Goal: Information Seeking & Learning: Learn about a topic

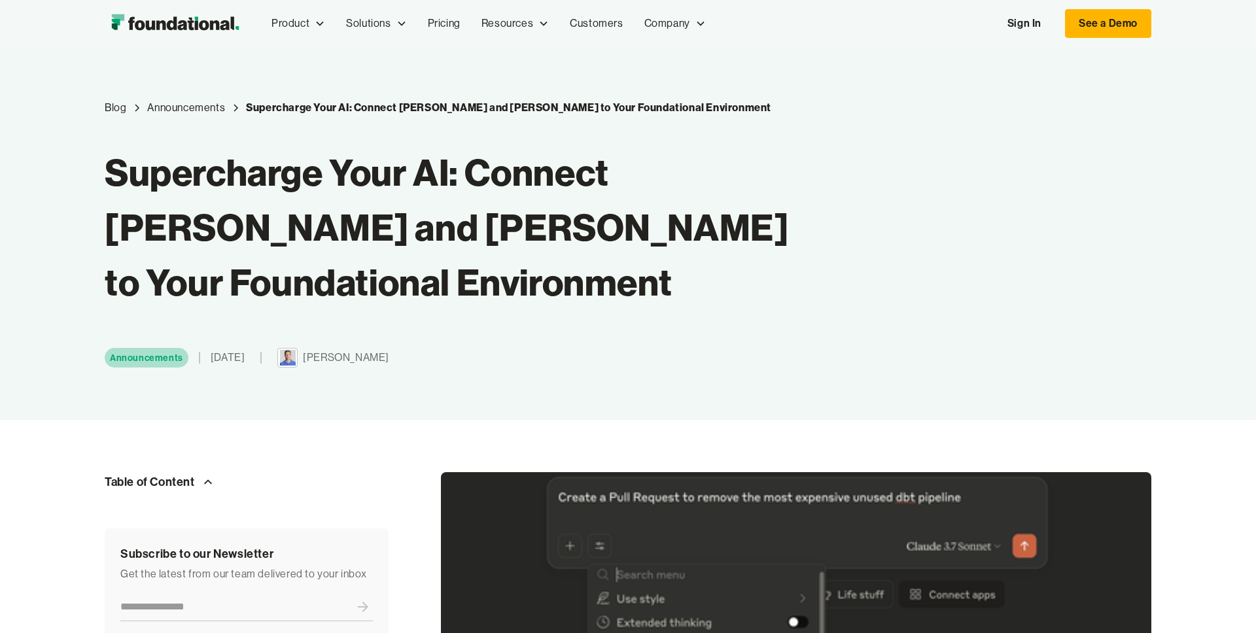
scroll to position [10, 0]
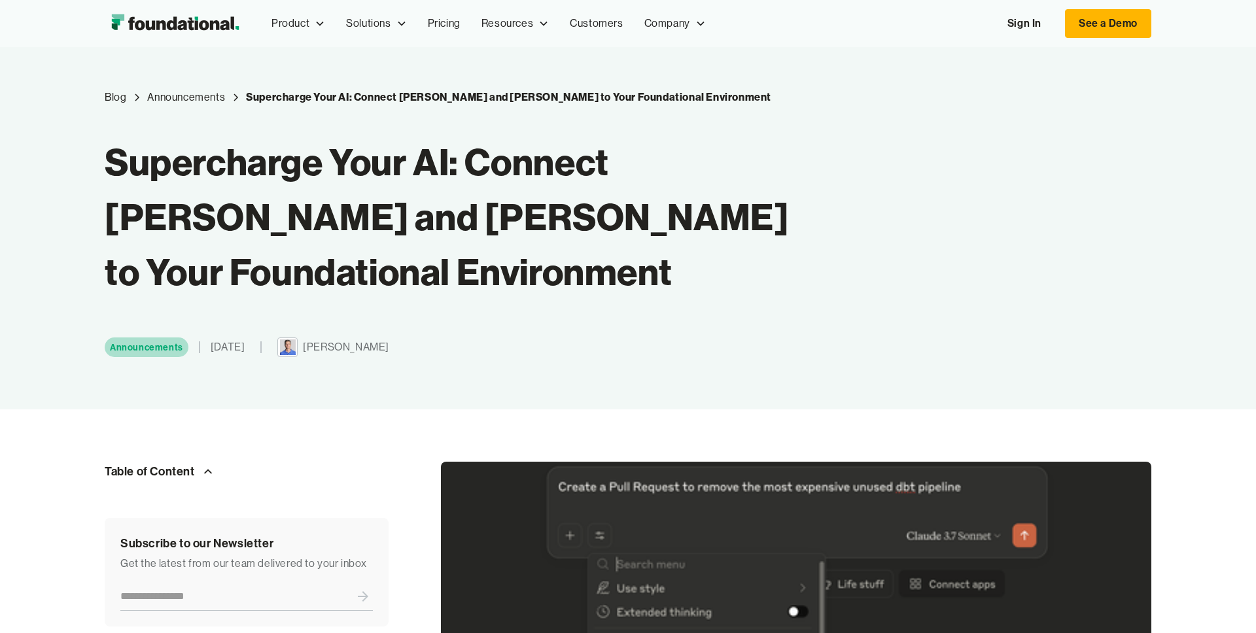
click at [219, 29] on img "home" at bounding box center [175, 23] width 141 height 26
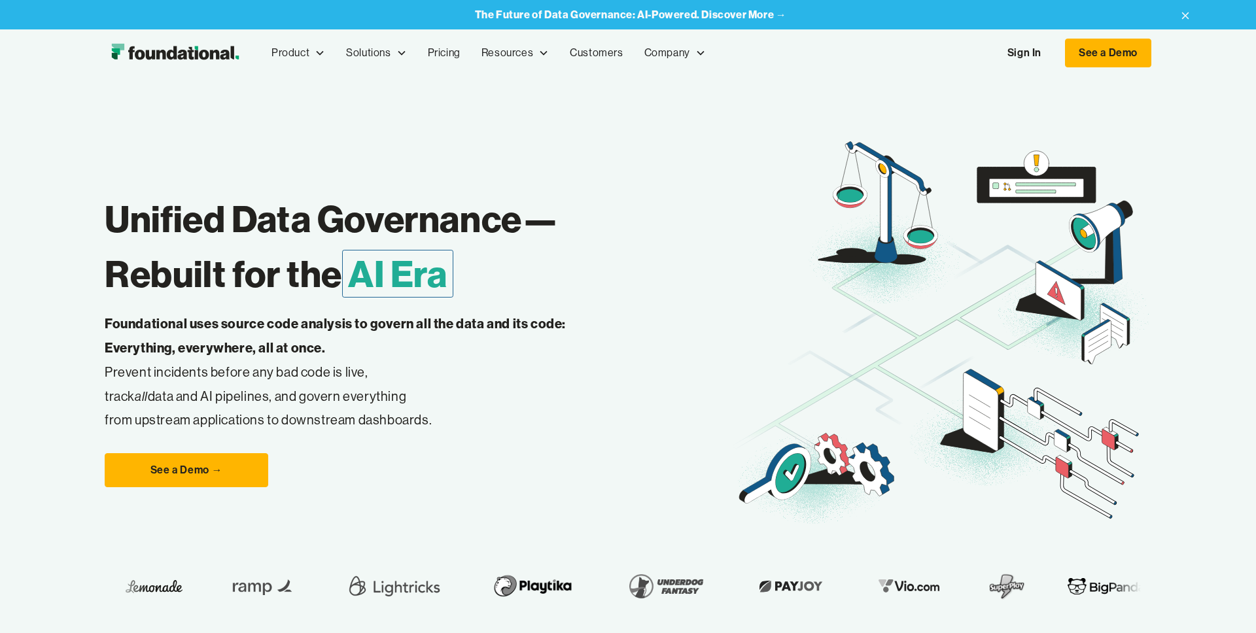
click at [734, 14] on strong "The Future of Data Governance: AI-Powered. Discover More →" at bounding box center [631, 14] width 312 height 13
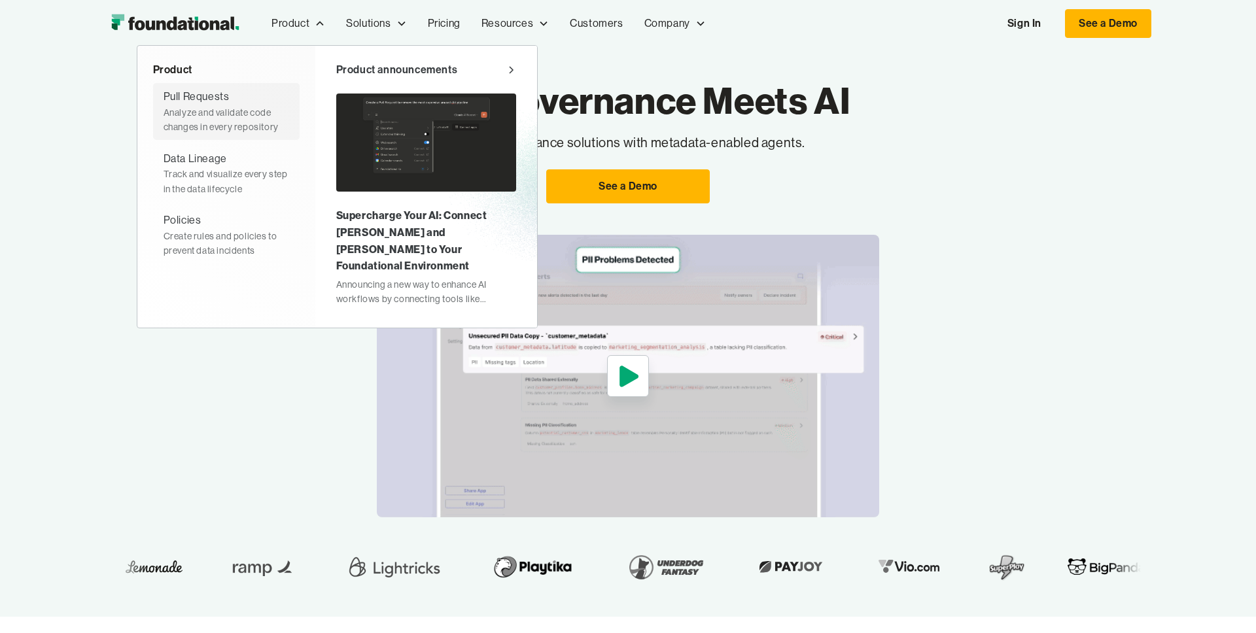
click at [253, 106] on div "Analyze and validate code changes in every repository" at bounding box center [227, 119] width 126 height 29
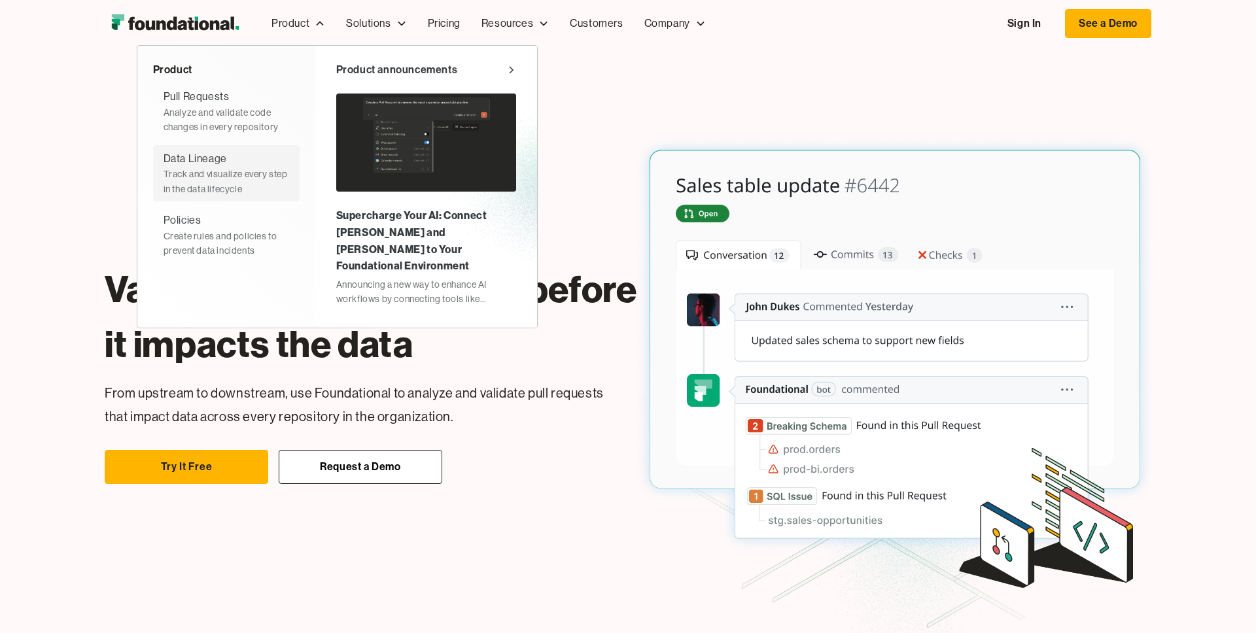
click at [220, 154] on div "Data Lineage" at bounding box center [195, 158] width 63 height 17
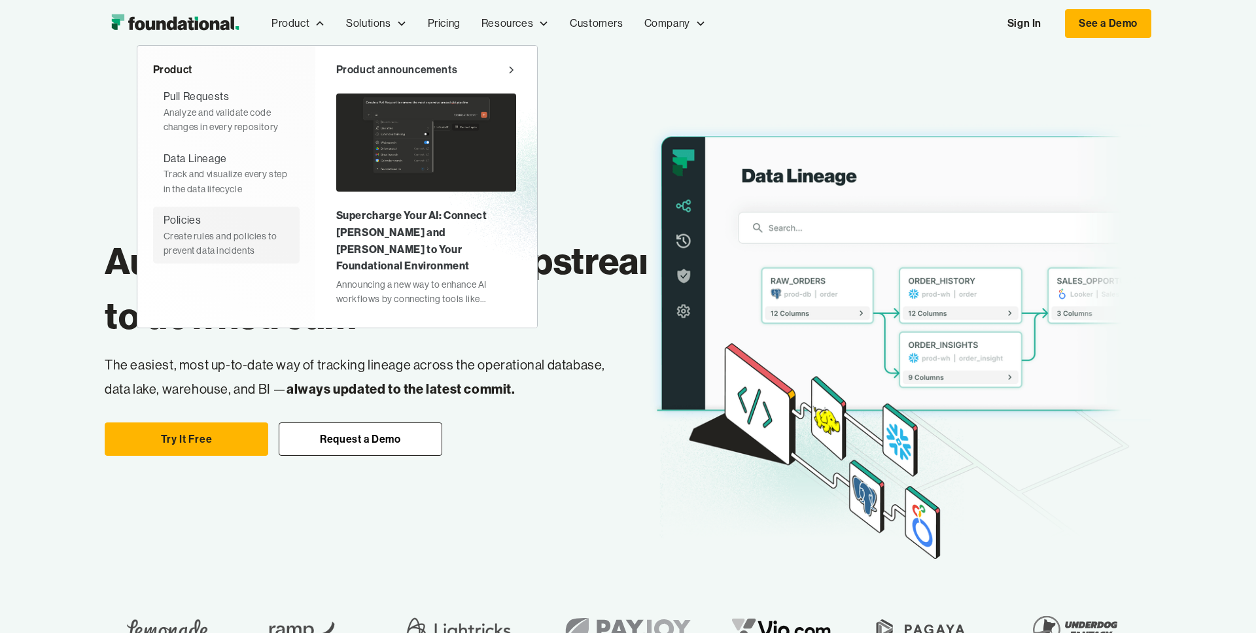
click at [201, 218] on div "Policies Create rules and policies to prevent data incidents" at bounding box center [227, 235] width 126 height 46
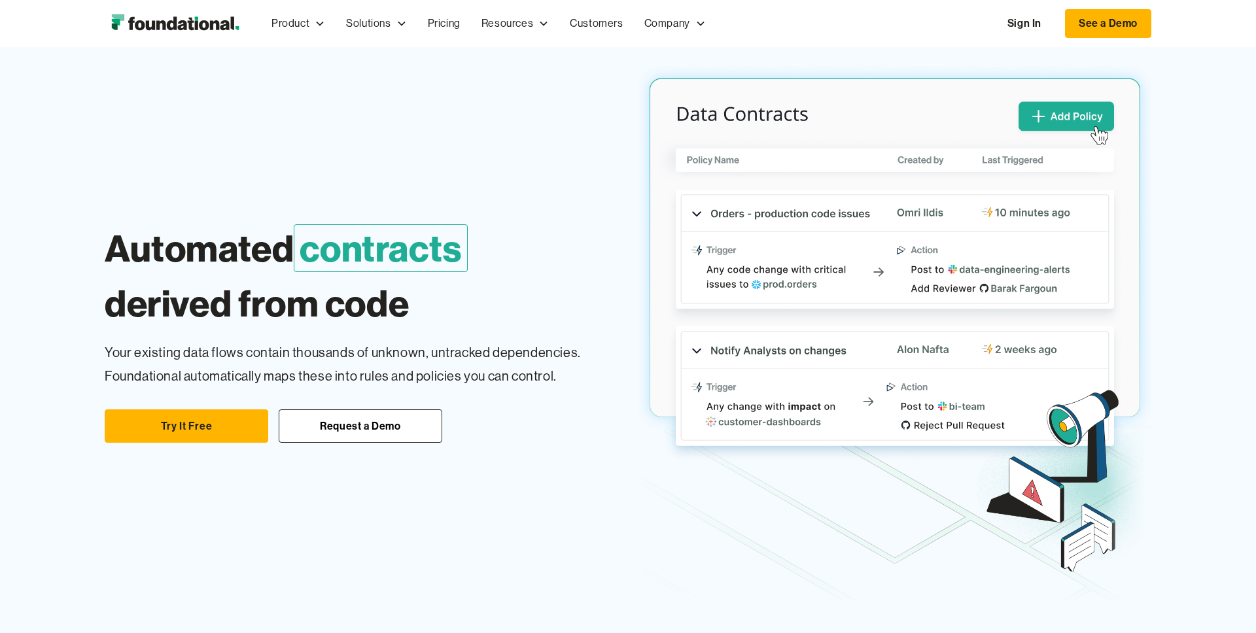
scroll to position [125, 0]
